Goal: Transaction & Acquisition: Purchase product/service

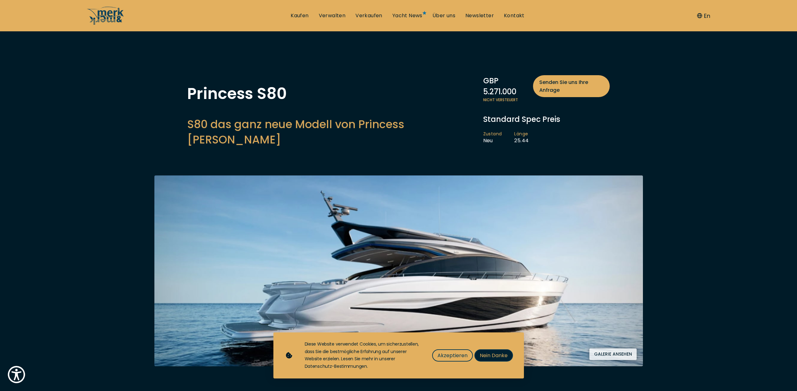
click at [491, 358] on span "Nein Danke" at bounding box center [494, 356] width 28 height 8
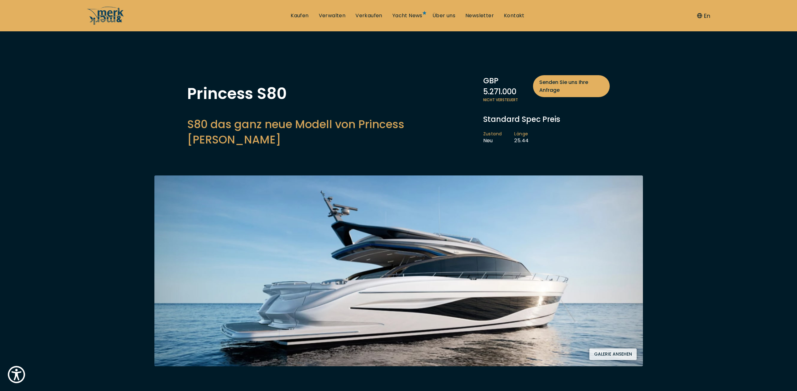
click at [617, 348] on button "Galerie ansehen" at bounding box center [613, 354] width 47 height 12
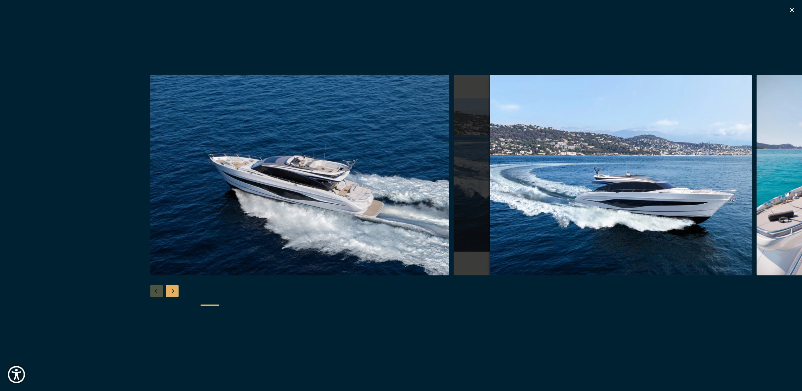
click at [518, 184] on img "button" at bounding box center [603, 175] width 299 height 201
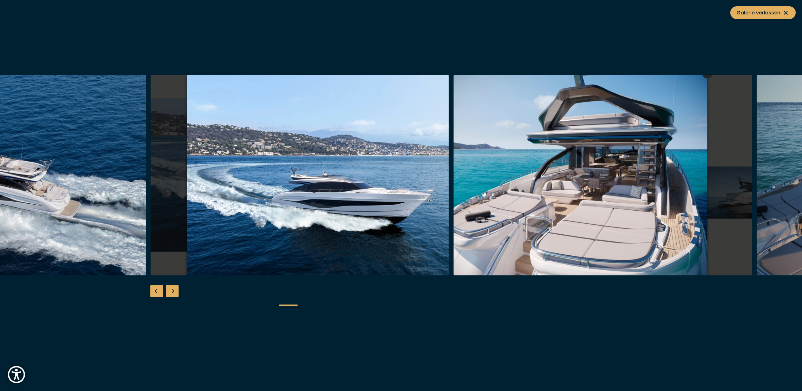
click at [518, 184] on img "button" at bounding box center [603, 175] width 299 height 201
click at [644, 181] on img "button" at bounding box center [603, 175] width 299 height 201
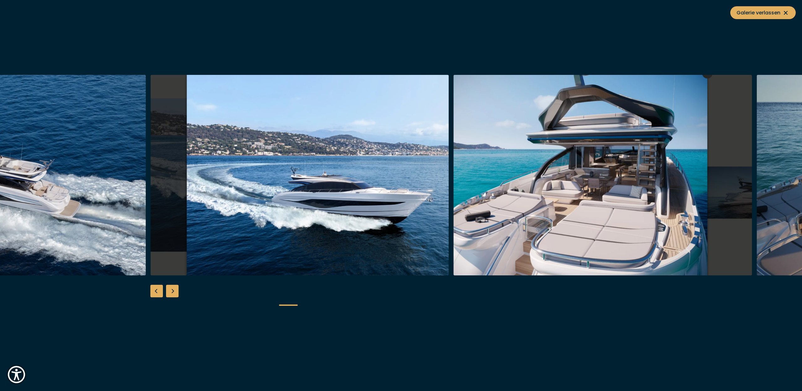
click at [173, 292] on div "Next slide" at bounding box center [172, 291] width 13 height 13
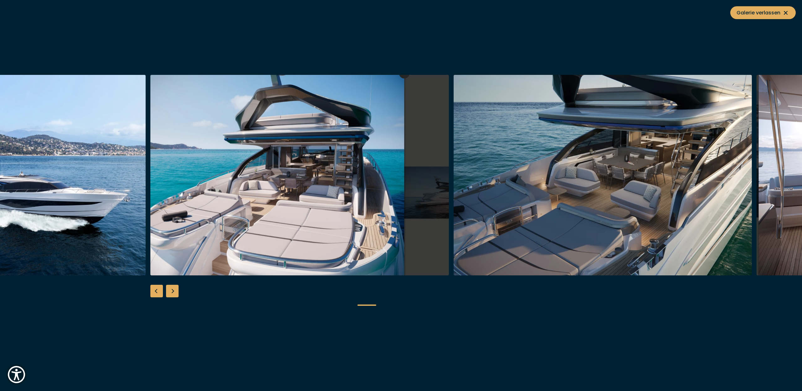
click at [173, 292] on div "Next slide" at bounding box center [172, 291] width 13 height 13
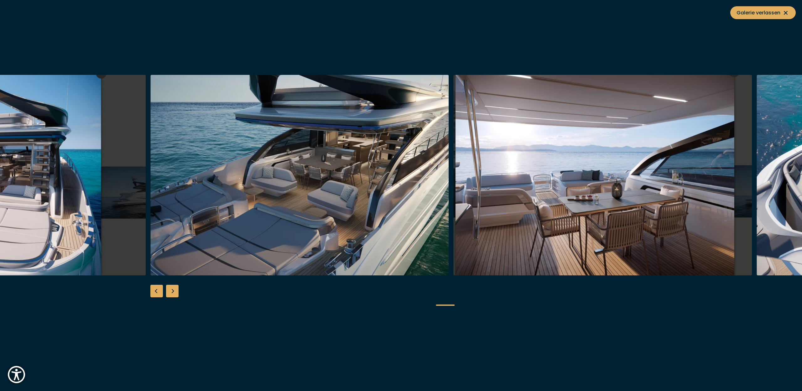
click at [173, 292] on div "Next slide" at bounding box center [172, 291] width 13 height 13
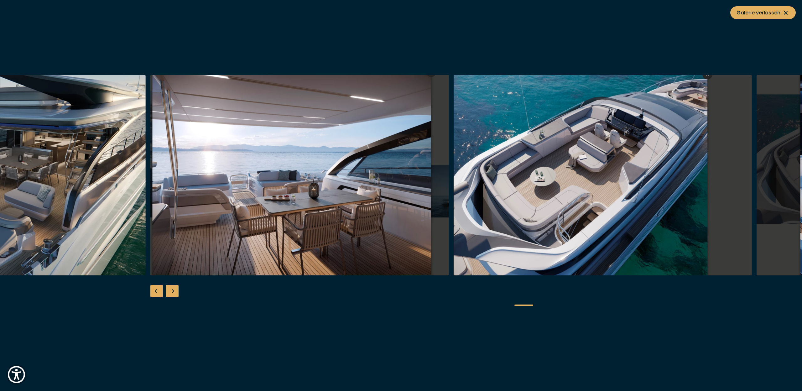
click at [173, 292] on div "Next slide" at bounding box center [172, 291] width 13 height 13
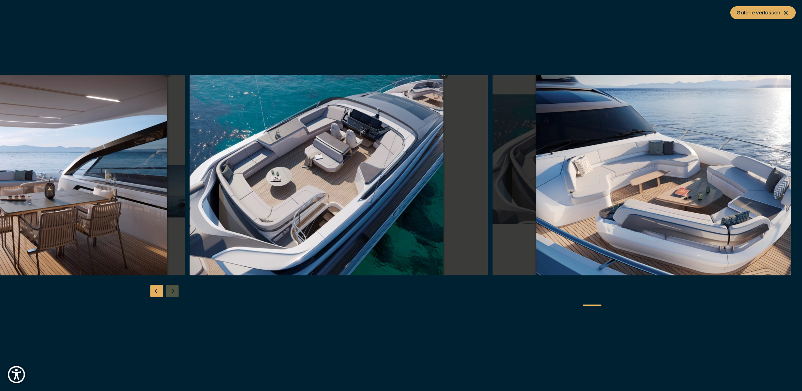
click at [173, 292] on div at bounding box center [401, 195] width 802 height 241
click at [744, 16] on span "Galerie verlassen" at bounding box center [763, 13] width 53 height 8
